Goal: Task Accomplishment & Management: Use online tool/utility

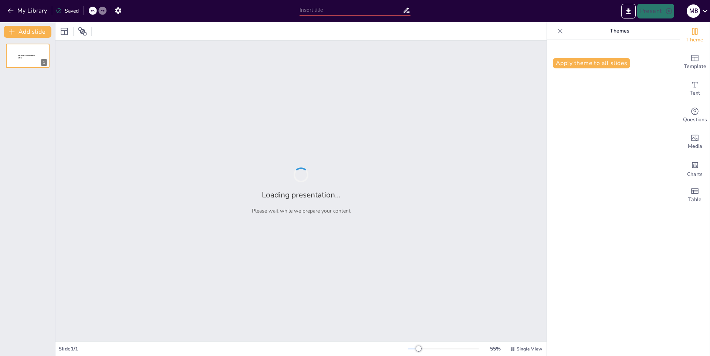
type input "Cultural and Historical Highlights of [GEOGRAPHIC_DATA]"
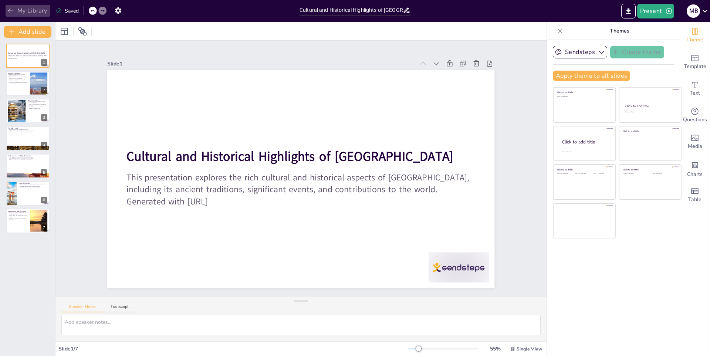
click at [15, 7] on button "My Library" at bounding box center [28, 11] width 45 height 12
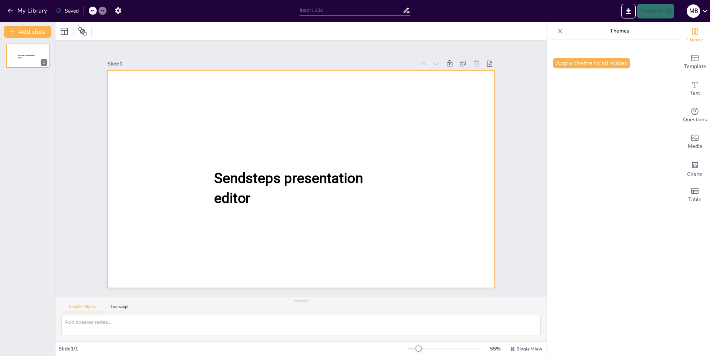
type input "New Sendsteps"
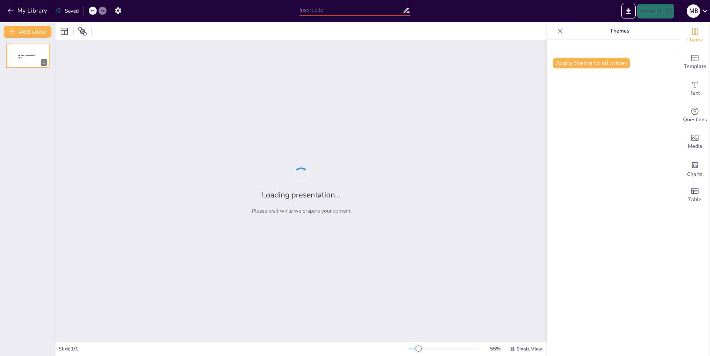
type input "Personajes y Tramas en Hazbin Hotel"
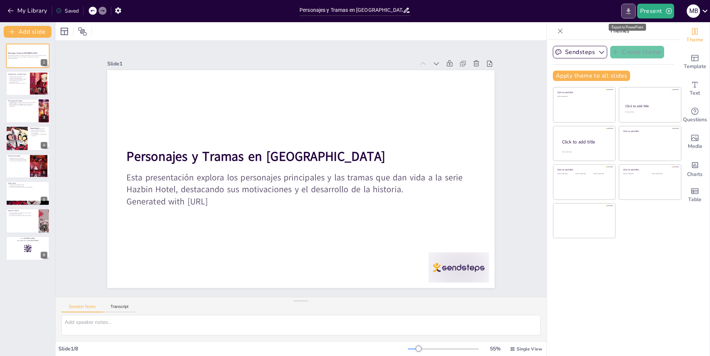
click at [629, 10] on icon "Export to PowerPoint" at bounding box center [628, 11] width 4 height 6
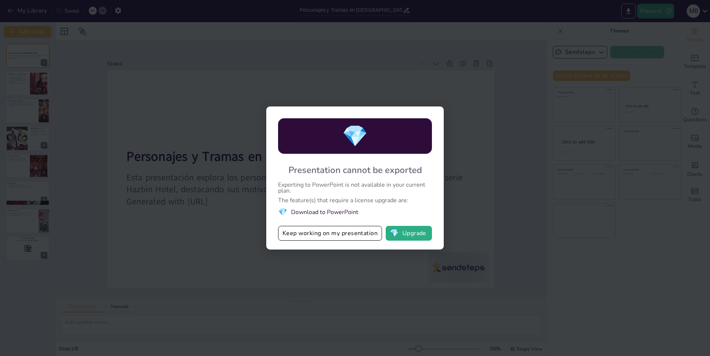
click at [333, 242] on div "💎 Presentation cannot be exported Exporting to PowerPoint is not available in y…" at bounding box center [354, 177] width 177 height 143
click at [513, 168] on div "💎 Presentation cannot be exported Exporting to PowerPoint is not available in y…" at bounding box center [355, 178] width 710 height 356
click at [340, 232] on button "Keep working on my presentation" at bounding box center [330, 233] width 104 height 15
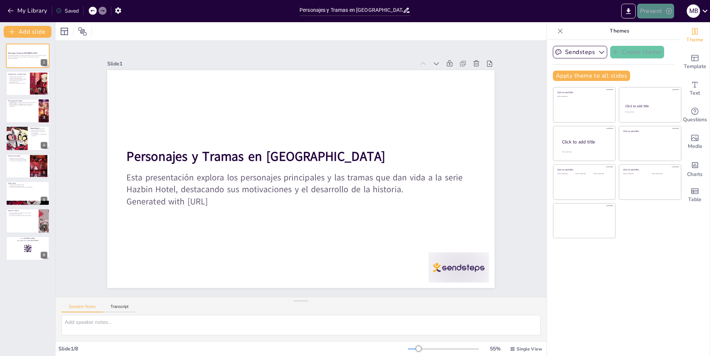
click at [668, 13] on icon "button" at bounding box center [668, 10] width 7 height 7
click at [504, 120] on div at bounding box center [355, 178] width 710 height 356
click at [652, 6] on button "Present" at bounding box center [655, 11] width 37 height 15
click at [657, 28] on li "Preview presentation" at bounding box center [666, 27] width 58 height 12
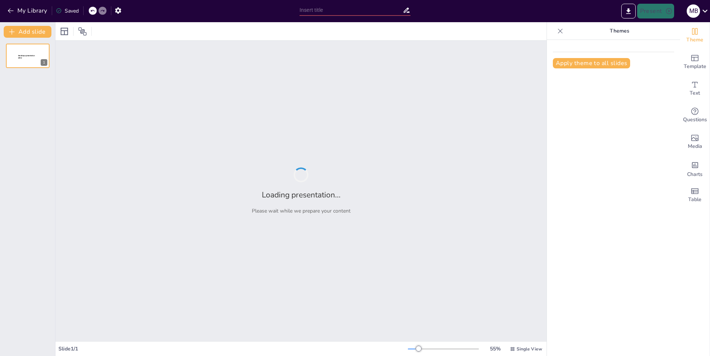
type input "Personajes y Tramas en Hazbin Hotel"
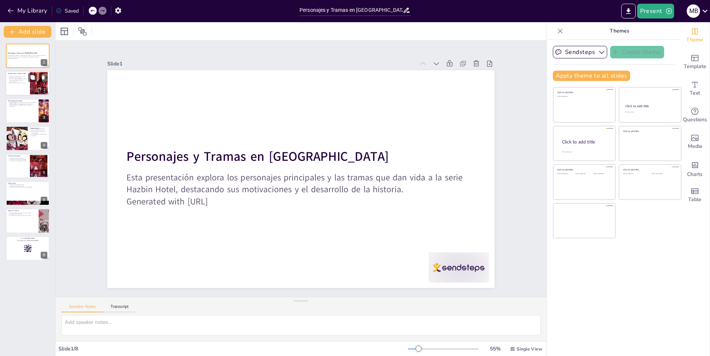
click at [36, 82] on div at bounding box center [39, 83] width 40 height 23
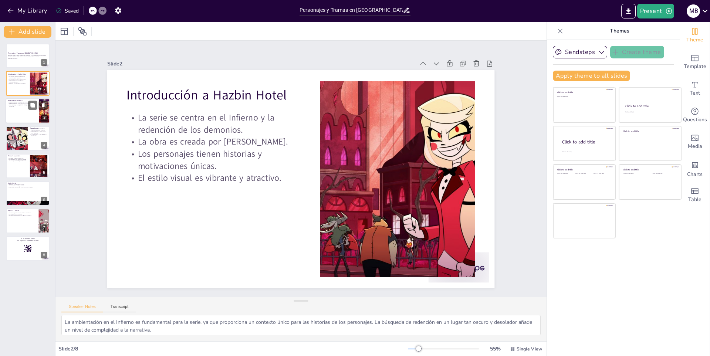
click at [9, 103] on p "Charlie es la princesa del Infierno y busca redención." at bounding box center [22, 102] width 29 height 1
type textarea "Charlie es un personaje central que representa la esperanza y la búsqueda de un…"
